Goal: Task Accomplishment & Management: Complete application form

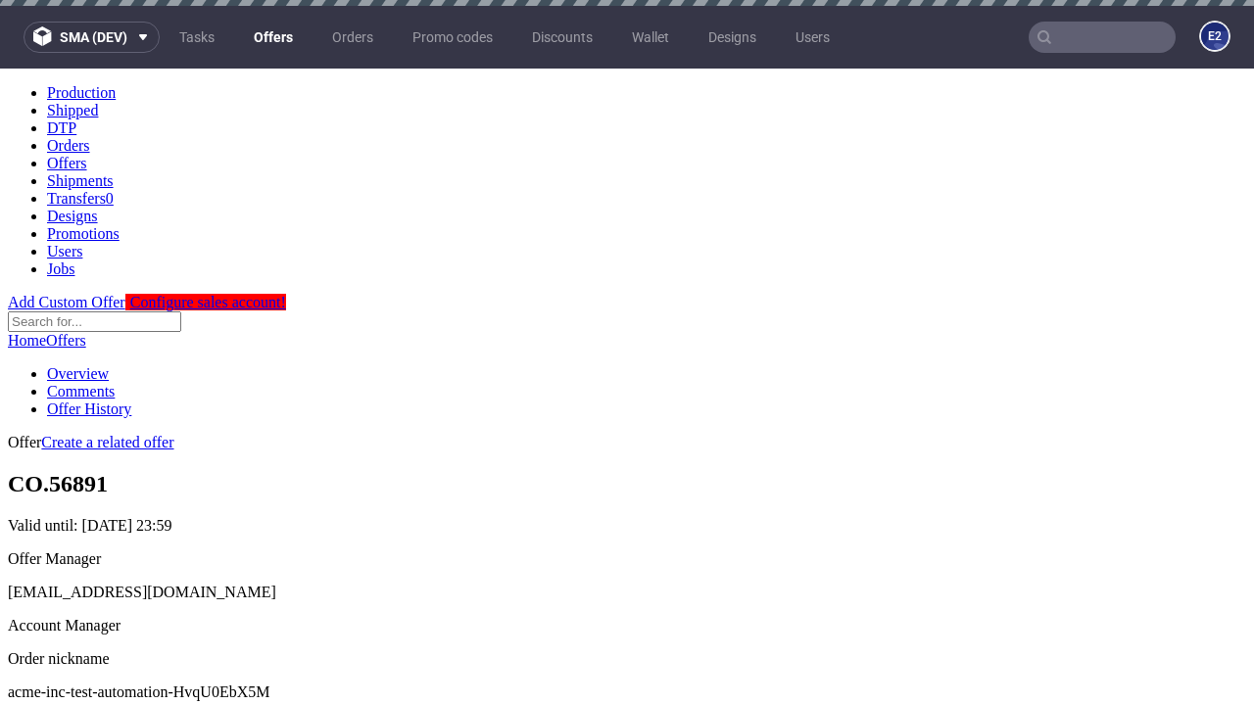
scroll to position [6, 0]
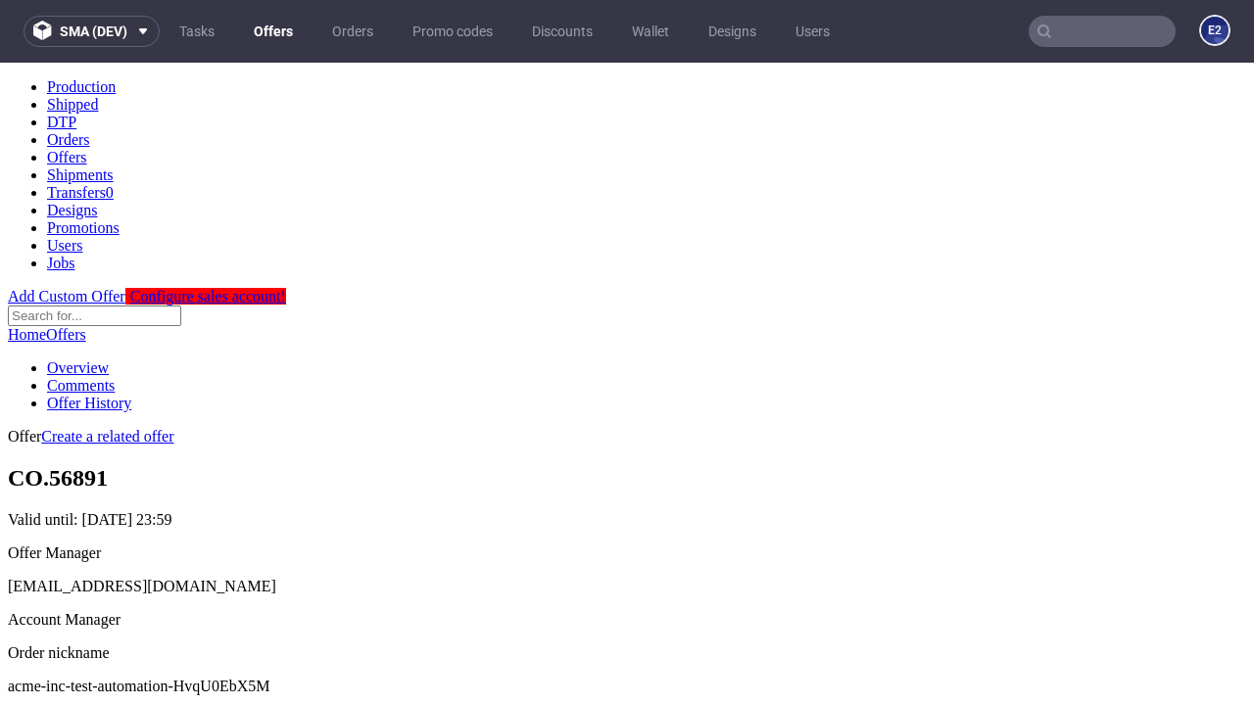
scroll to position [194, 0]
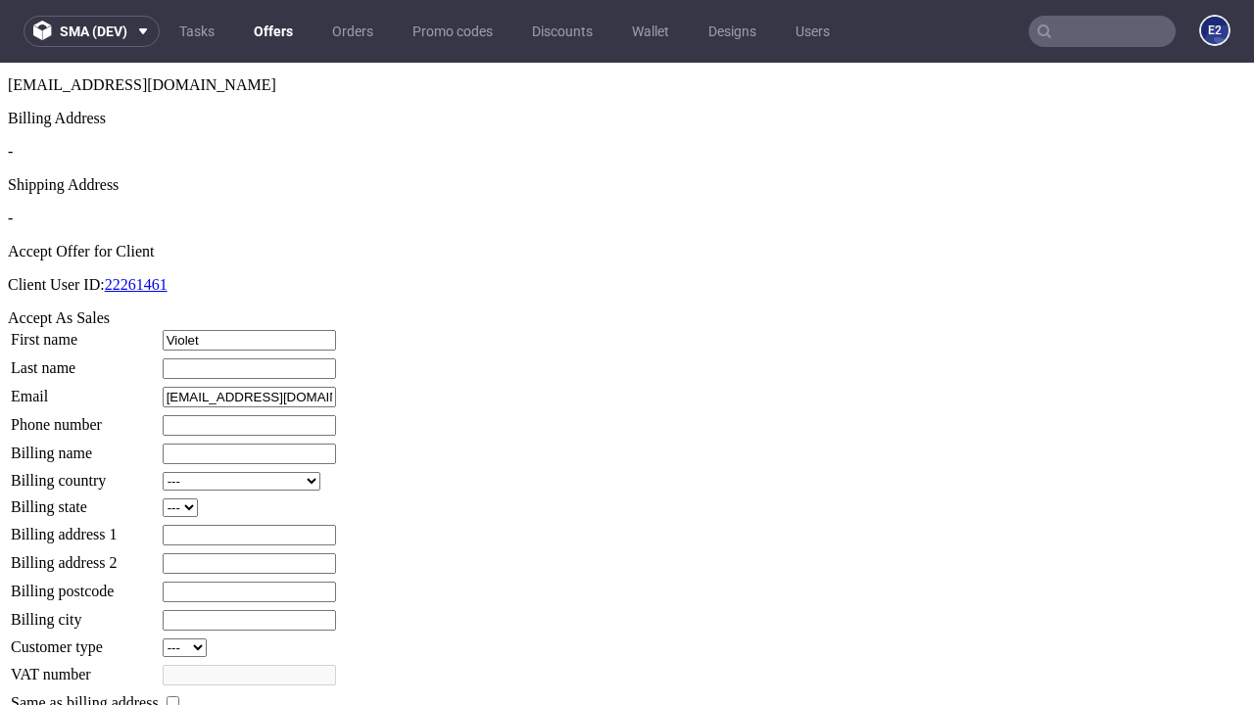
type input "Violet"
type input "[PERSON_NAME]"
type input "1509813888"
type input "[PERSON_NAME].[PERSON_NAME]"
select select "13"
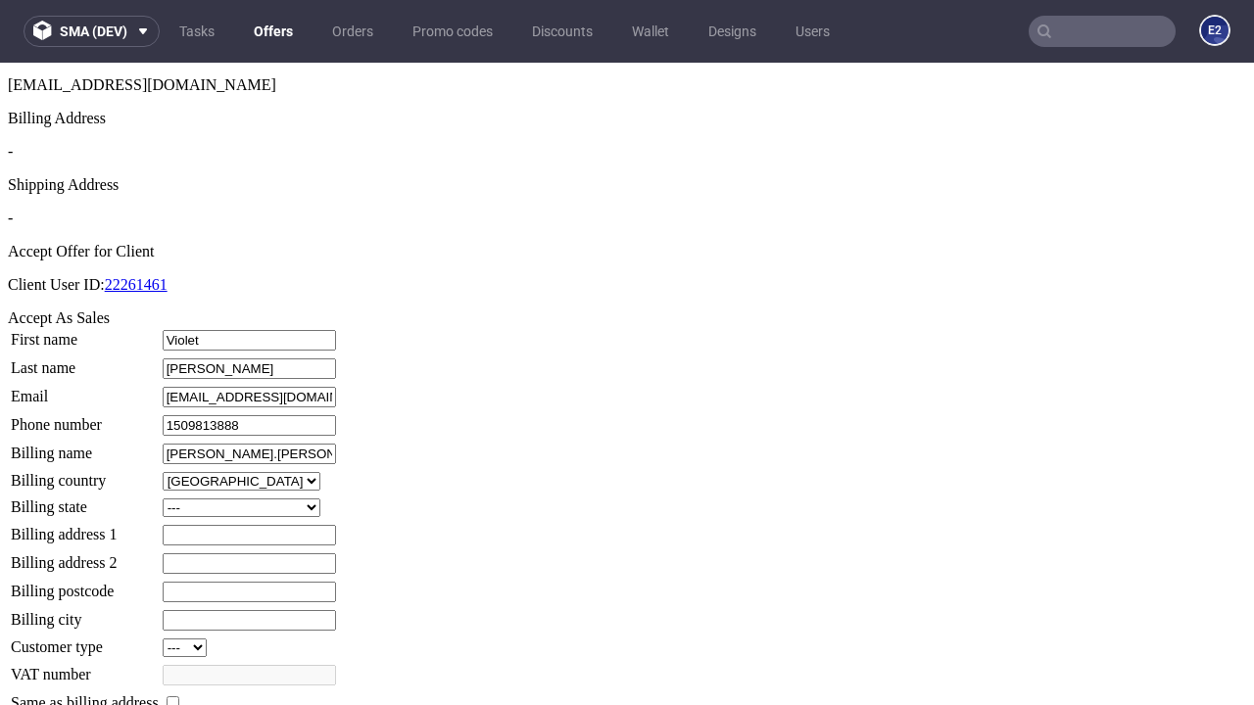
select select "132"
type input "[PERSON_NAME].[PERSON_NAME]"
type input "4 [PERSON_NAME] View"
type input "LM01 3YM"
type input "Trantowwell"
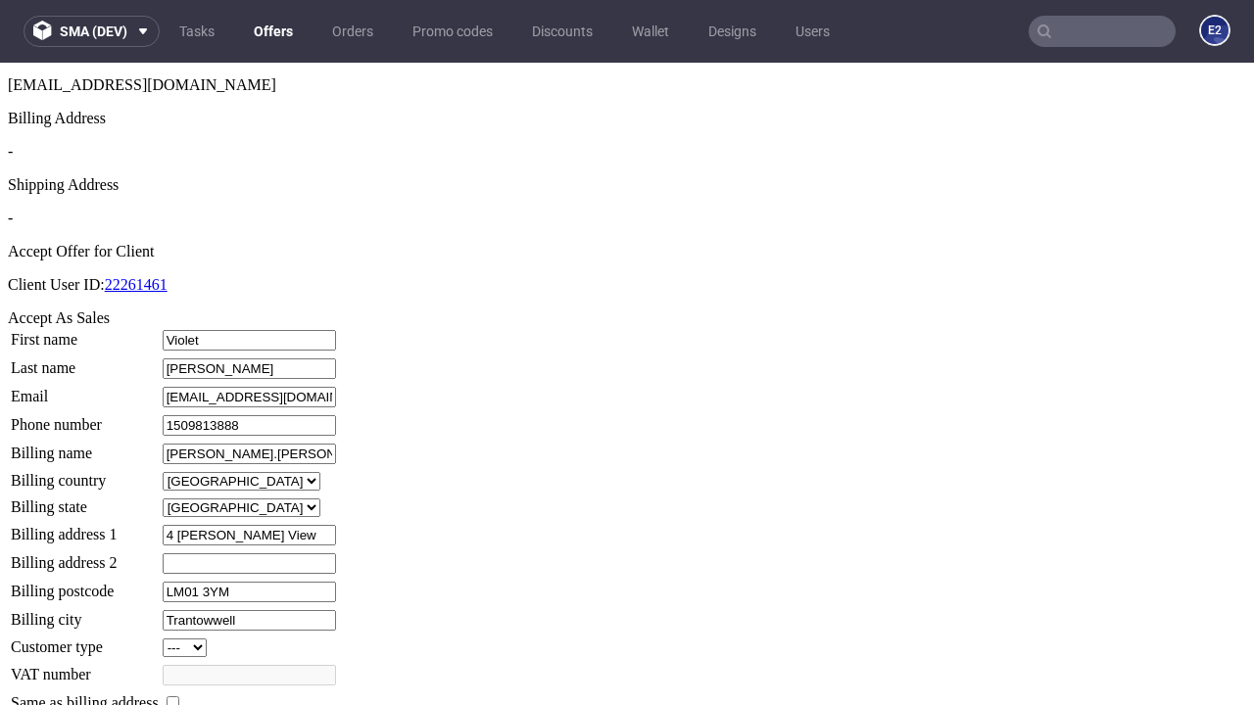
click at [179, 696] on input "checkbox" at bounding box center [173, 702] width 13 height 13
checkbox input "true"
type input "[PERSON_NAME].[PERSON_NAME]"
select select "13"
type input "4 [PERSON_NAME] View"
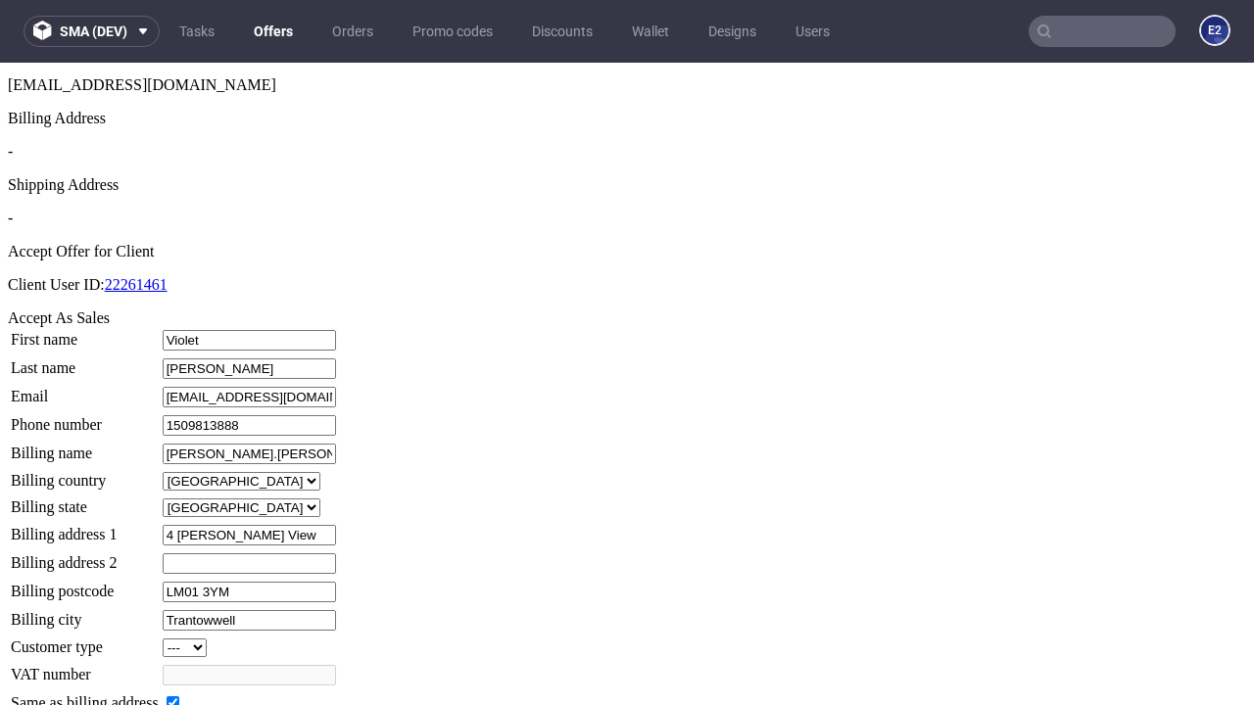
type input "LM01 3YM"
type input "Trantowwell"
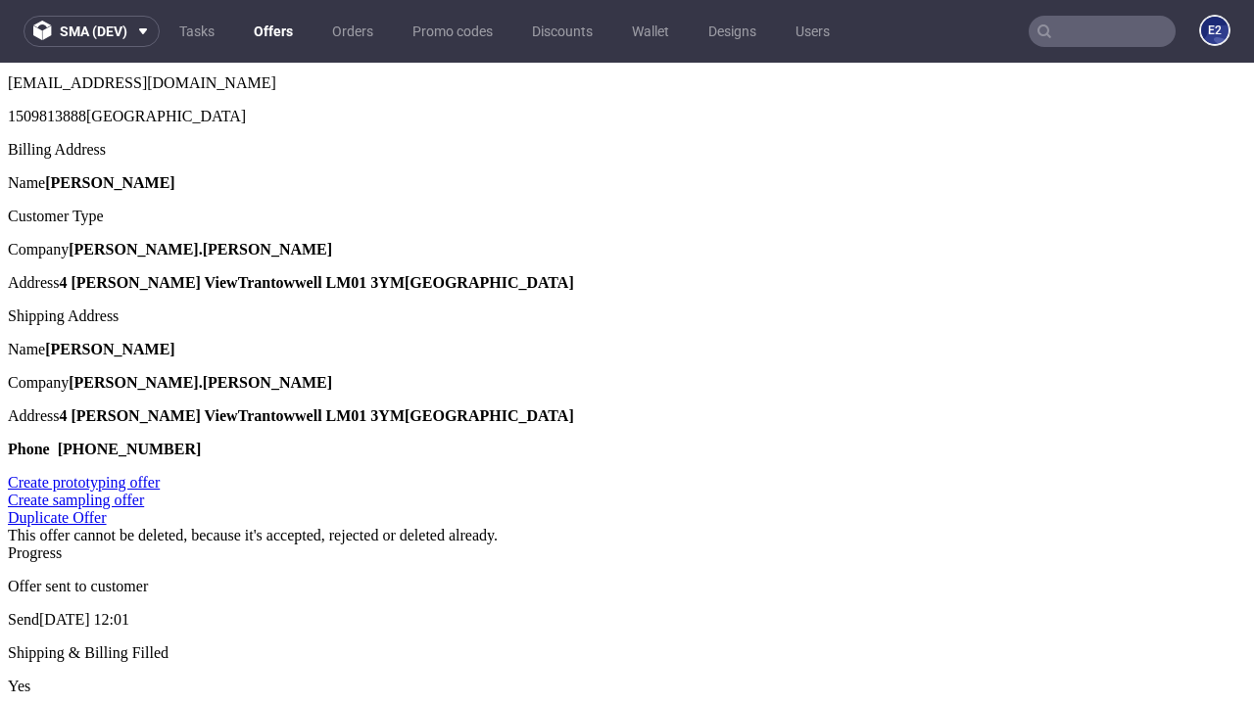
scroll to position [0, 0]
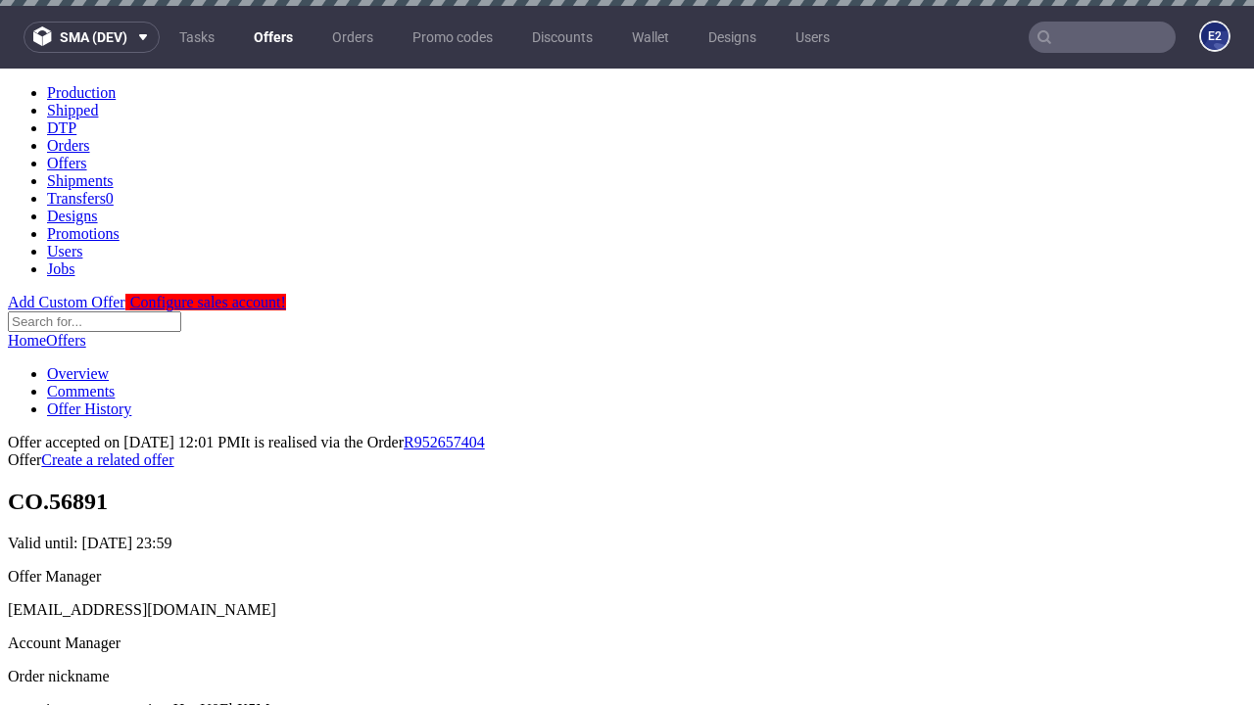
type input "[DATE]"
select select "12214305"
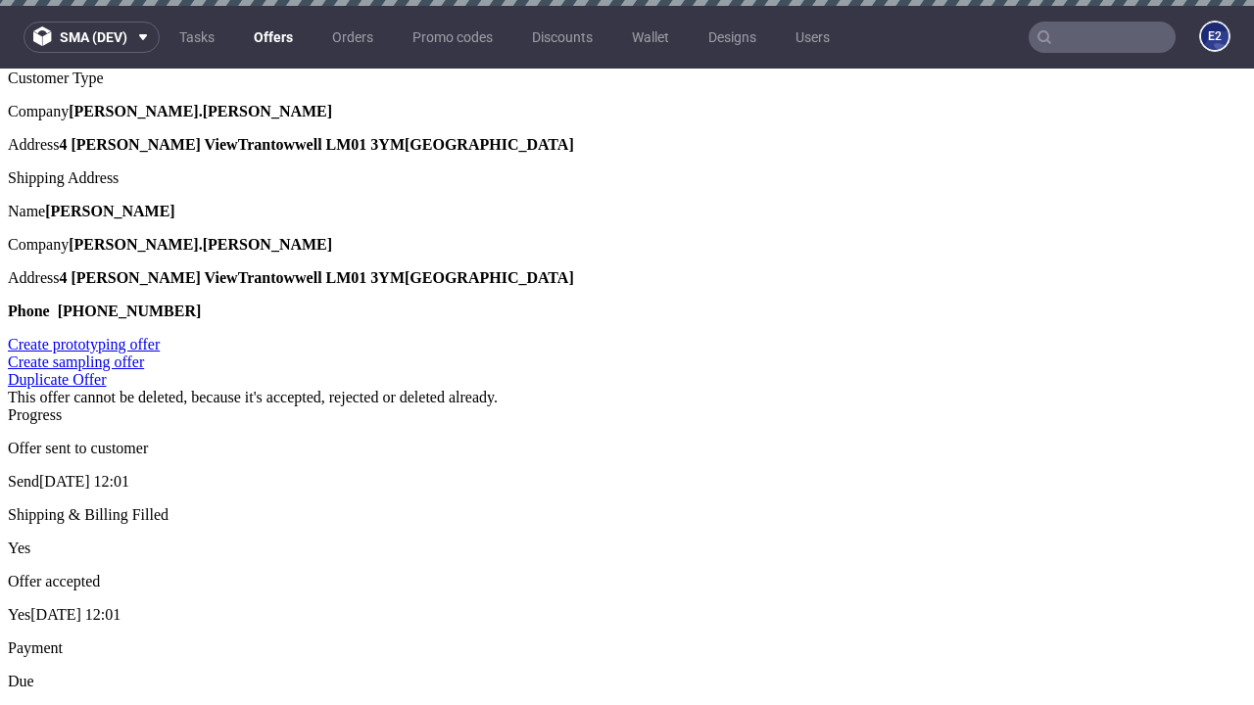
type input "In progress..."
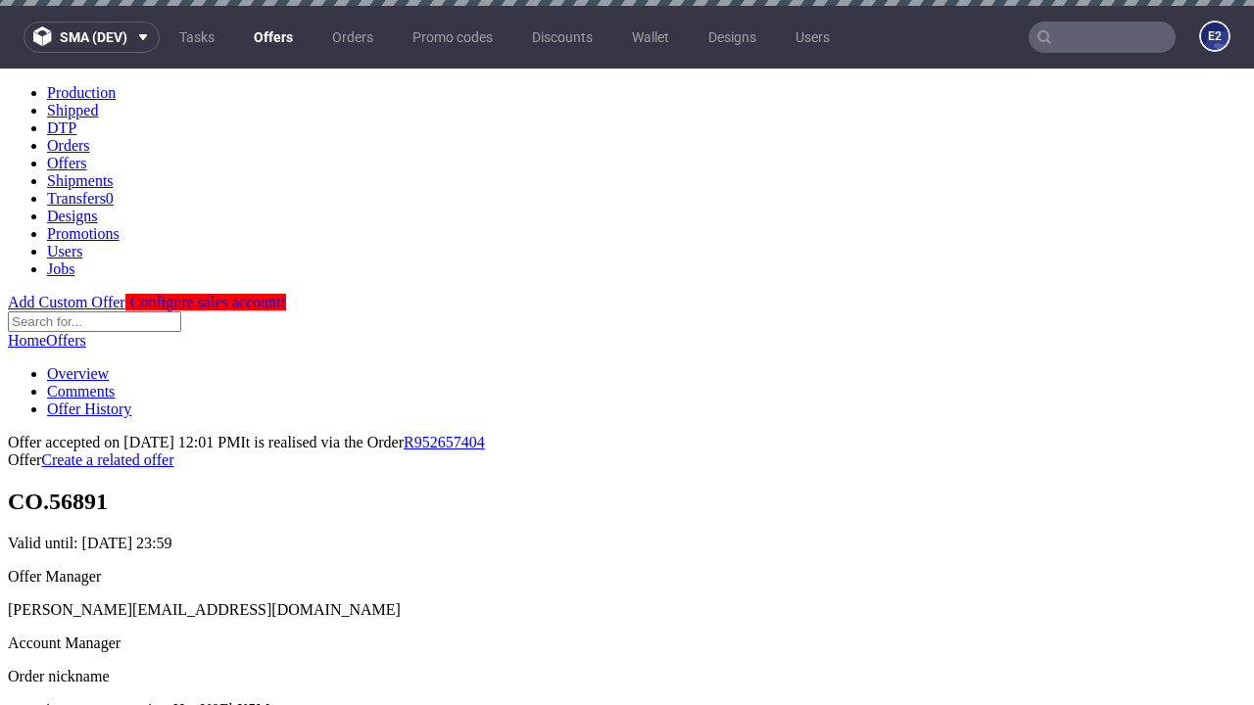
scroll to position [0, 0]
